Goal: Task Accomplishment & Management: Use online tool/utility

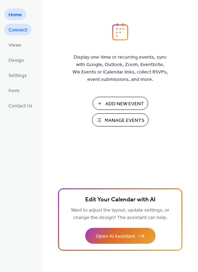
click at [27, 28] on link "Connect" at bounding box center [17, 30] width 27 height 12
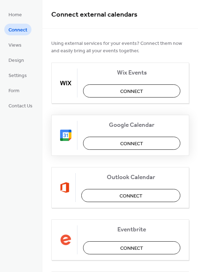
click at [130, 144] on span "Connect" at bounding box center [131, 143] width 23 height 7
click at [123, 145] on div "Google Calendar Connect" at bounding box center [120, 135] width 138 height 41
click at [16, 44] on span "Views" at bounding box center [14, 45] width 13 height 7
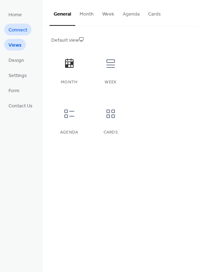
click at [17, 30] on span "Connect" at bounding box center [17, 30] width 19 height 7
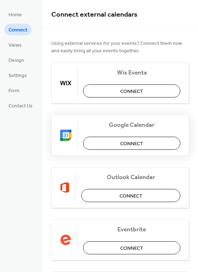
click at [122, 144] on span "Connect" at bounding box center [131, 143] width 23 height 7
click at [17, 58] on span "Design" at bounding box center [16, 60] width 16 height 7
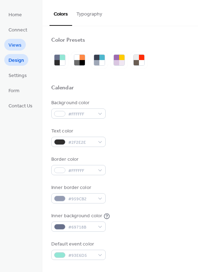
click at [16, 48] on span "Views" at bounding box center [14, 45] width 13 height 7
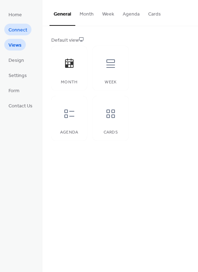
click at [19, 30] on span "Connect" at bounding box center [17, 30] width 19 height 7
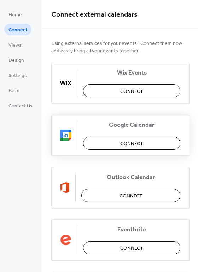
click at [133, 144] on span "Connect" at bounding box center [131, 143] width 23 height 7
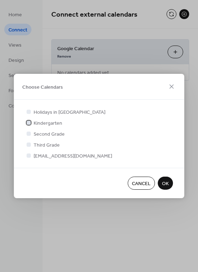
click at [29, 122] on div at bounding box center [29, 123] width 4 height 4
click at [29, 133] on div at bounding box center [29, 133] width 4 height 4
click at [28, 145] on div at bounding box center [29, 144] width 4 height 4
click at [30, 144] on div at bounding box center [29, 144] width 4 height 4
click at [30, 146] on div at bounding box center [29, 144] width 4 height 4
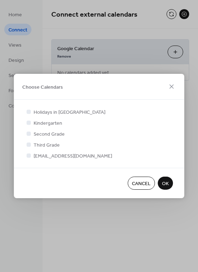
click at [28, 156] on div at bounding box center [29, 155] width 4 height 4
click at [28, 154] on div at bounding box center [29, 155] width 4 height 4
click at [29, 122] on icon at bounding box center [29, 123] width 2 height 2
click at [28, 133] on icon at bounding box center [28, 133] width 3 height 3
click at [30, 155] on div at bounding box center [29, 155] width 4 height 4
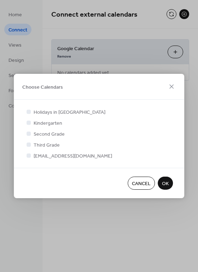
click at [165, 184] on span "OK" at bounding box center [165, 183] width 7 height 7
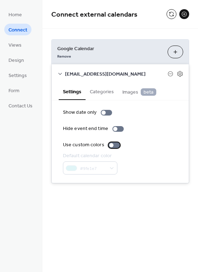
click at [112, 147] on div at bounding box center [114, 145] width 11 height 6
click at [116, 129] on div at bounding box center [117, 129] width 11 height 6
